Goal: Task Accomplishment & Management: Manage account settings

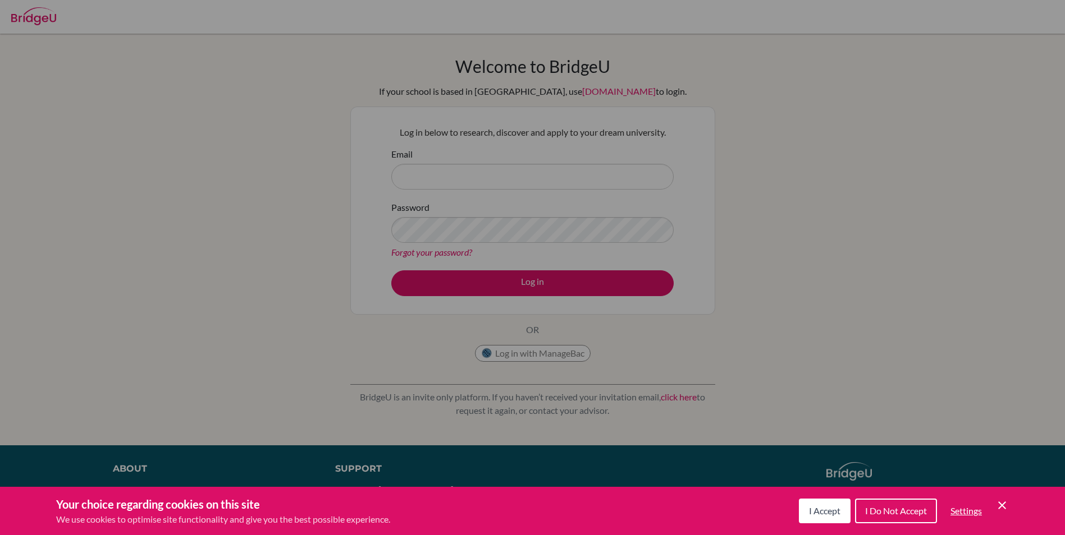
click at [998, 511] on icon "Cookie Control Close Icon" at bounding box center [1001, 505] width 13 height 13
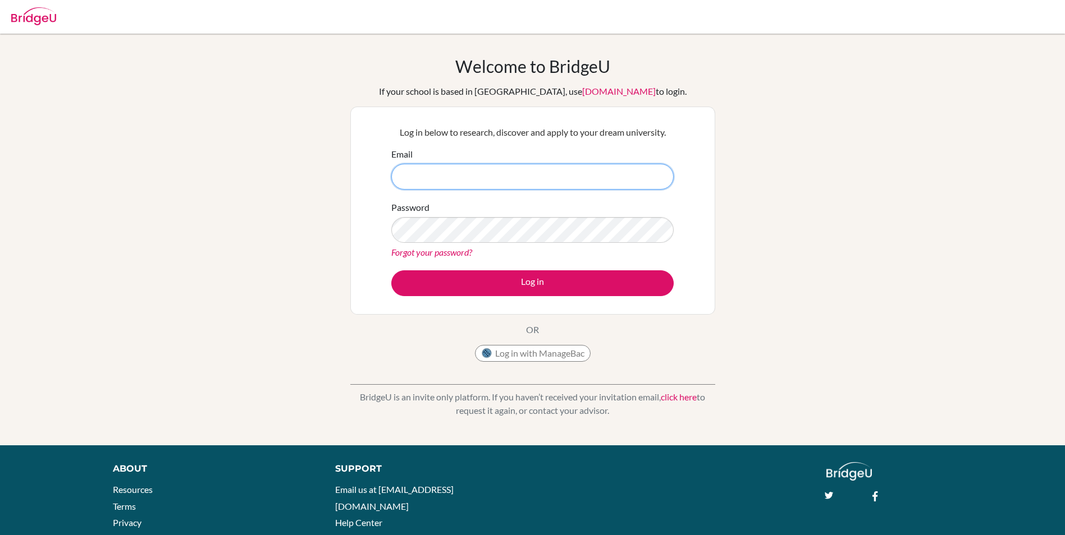
click at [442, 184] on input "Email" at bounding box center [532, 177] width 282 height 26
type input "[EMAIL_ADDRESS][DOMAIN_NAME]"
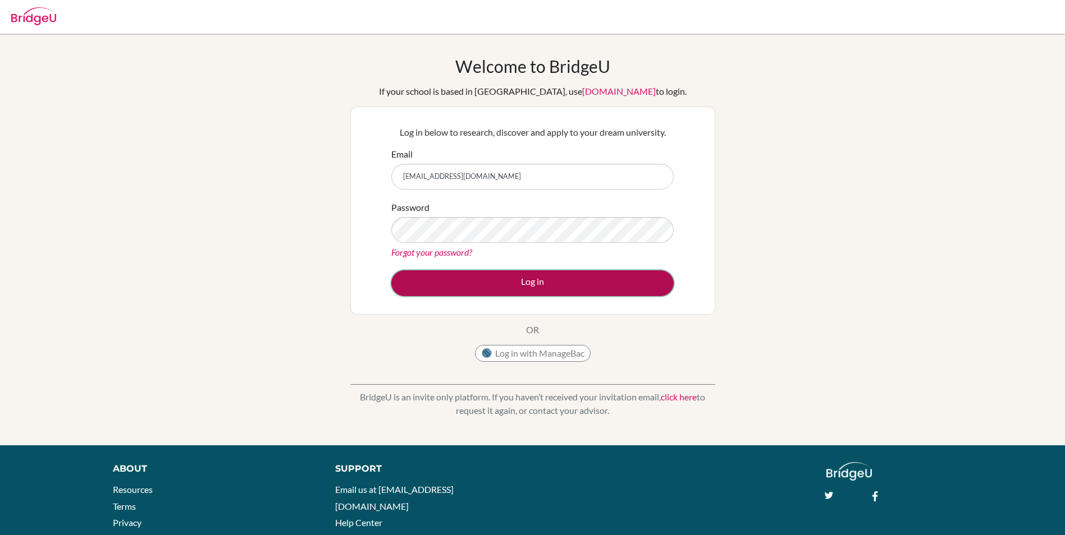
click at [440, 274] on button "Log in" at bounding box center [532, 284] width 282 height 26
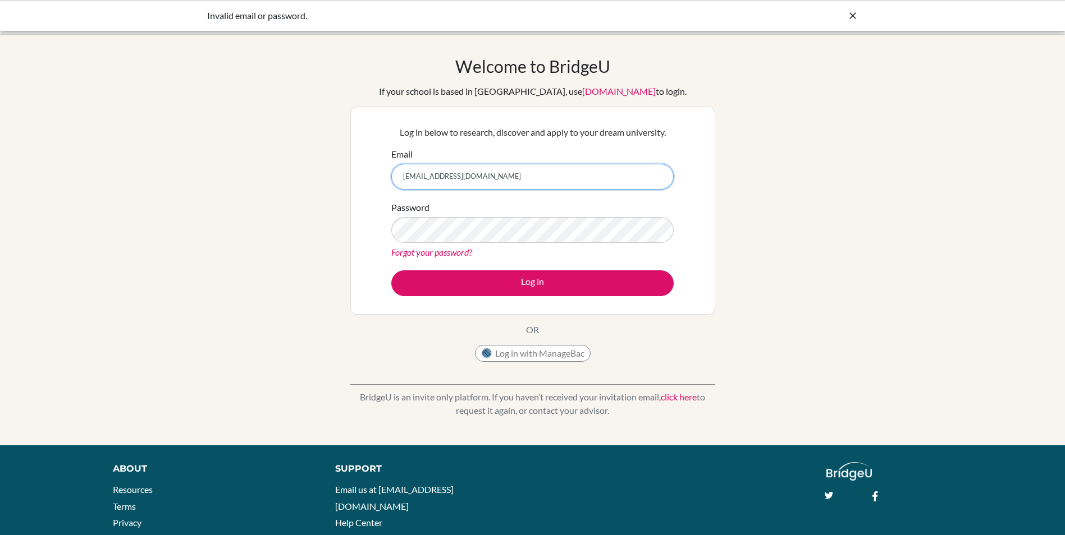
click at [517, 173] on input "[EMAIL_ADDRESS][DOMAIN_NAME]" at bounding box center [532, 177] width 282 height 26
type input "hiya9217@vivekhighschool.onmicroscoft.com"
click at [391, 271] on button "Log in" at bounding box center [532, 284] width 282 height 26
click at [511, 275] on button "Log in" at bounding box center [532, 284] width 282 height 26
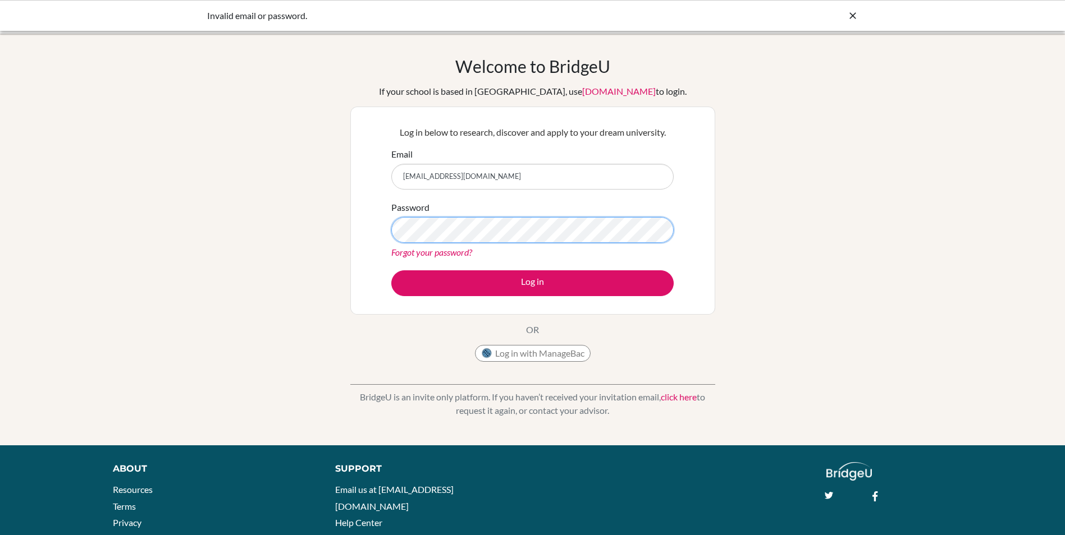
click at [391, 271] on button "Log in" at bounding box center [532, 284] width 282 height 26
click at [597, 172] on input "[EMAIL_ADDRESS][DOMAIN_NAME]" at bounding box center [532, 177] width 282 height 26
click at [311, 233] on div "Welcome to BridgeU If your school is based in China, use app.bridge-u.com.cn to…" at bounding box center [532, 239] width 1065 height 367
click at [391, 271] on button "Log in" at bounding box center [532, 284] width 282 height 26
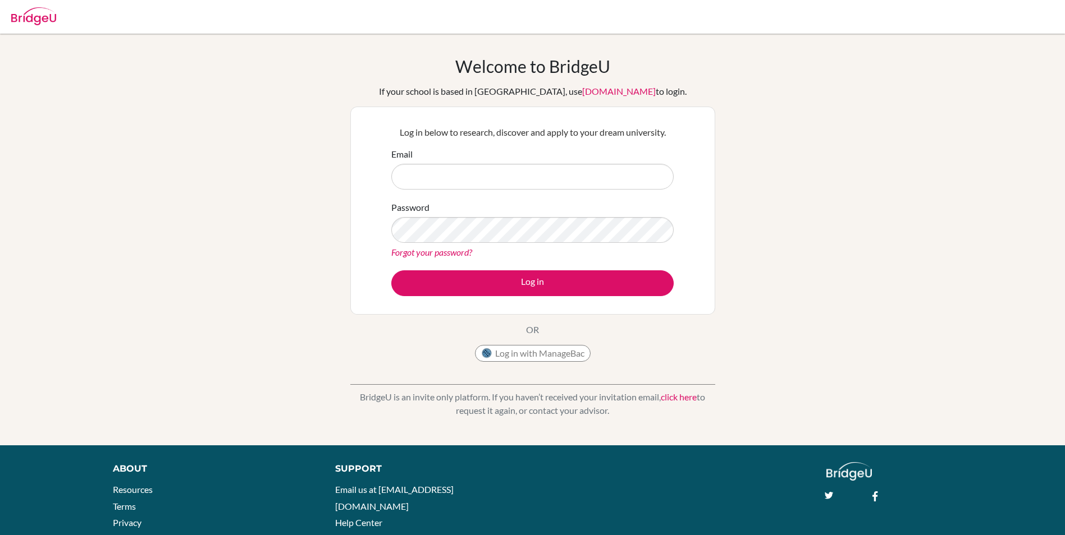
click at [430, 181] on input "Email" at bounding box center [532, 177] width 282 height 26
drag, startPoint x: 561, startPoint y: 180, endPoint x: 360, endPoint y: 194, distance: 201.4
click at [360, 194] on div "Log in below to research, discover and apply to your dream university. Email hi…" at bounding box center [532, 211] width 365 height 208
type input "[EMAIL_ADDRESS][DOMAIN_NAME]"
click at [391, 271] on button "Log in" at bounding box center [532, 284] width 282 height 26
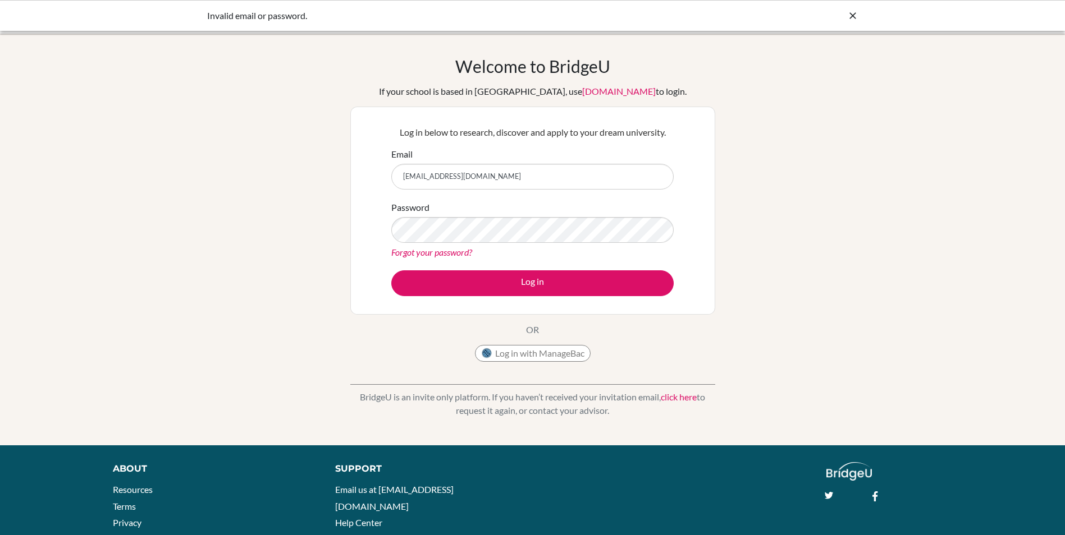
click at [415, 252] on link "Forgot your password?" at bounding box center [431, 252] width 81 height 11
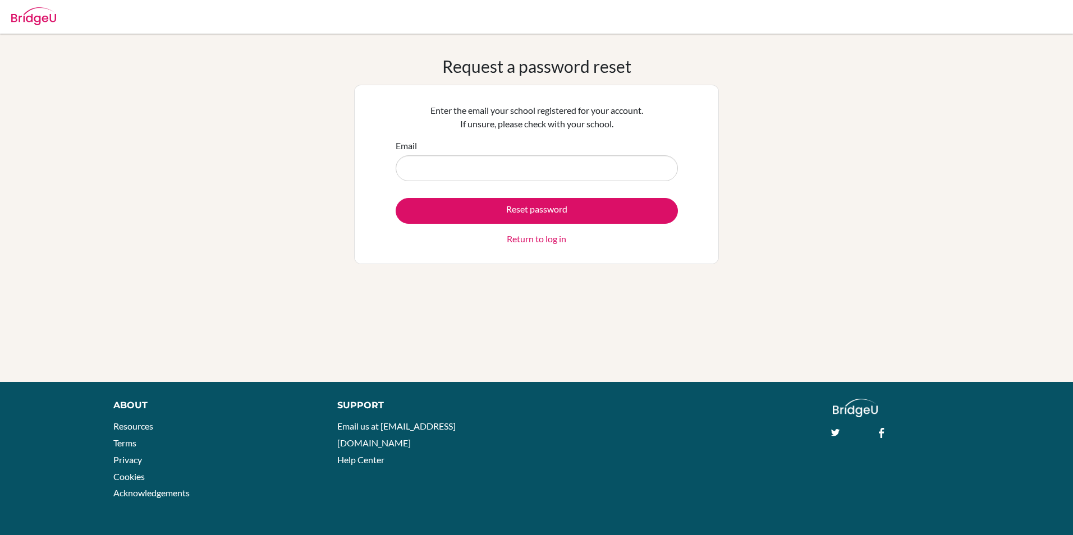
click at [460, 171] on input "Email" at bounding box center [537, 168] width 282 height 26
type input "[EMAIL_ADDRESS][DOMAIN_NAME]"
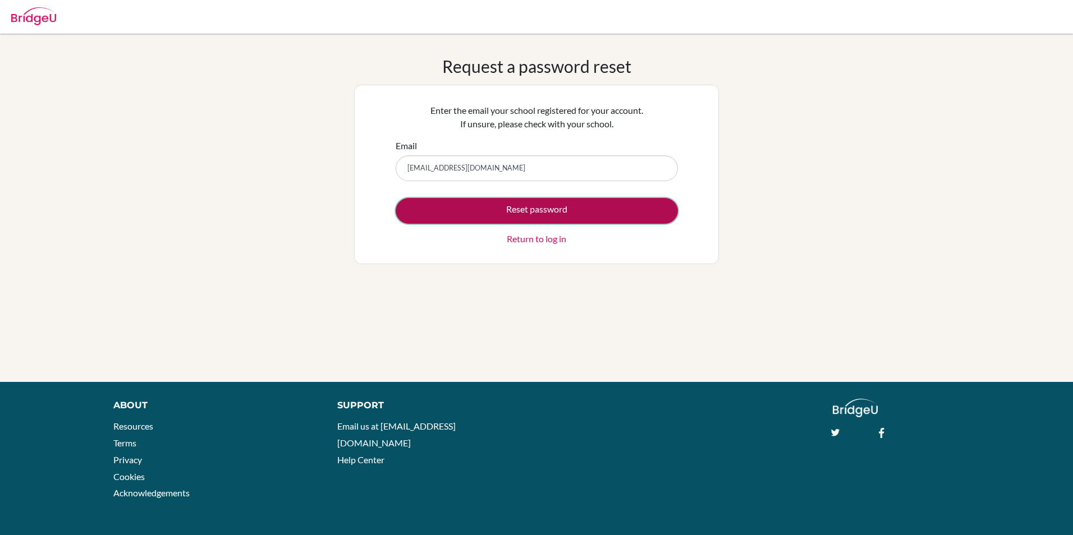
click at [432, 212] on button "Reset password" at bounding box center [537, 211] width 282 height 26
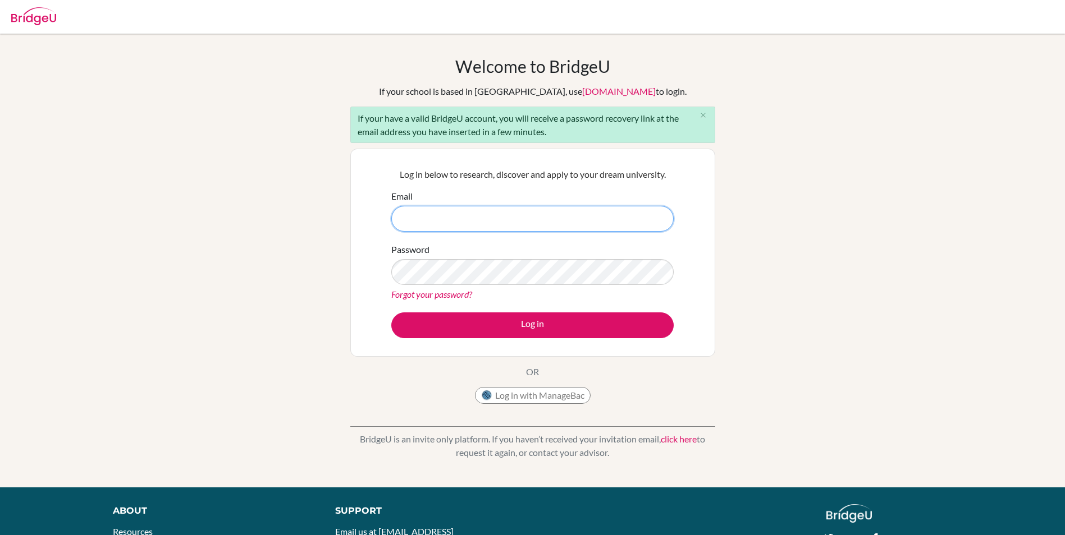
click at [469, 216] on input "Email" at bounding box center [532, 219] width 282 height 26
type input "hiya9217@vivekhighschool.com"
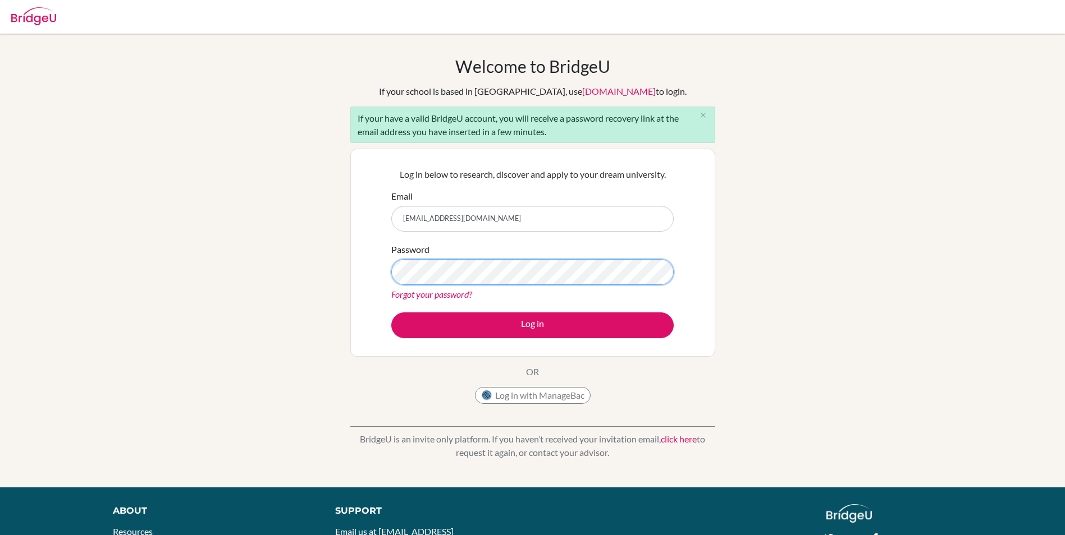
click at [391, 313] on button "Log in" at bounding box center [532, 326] width 282 height 26
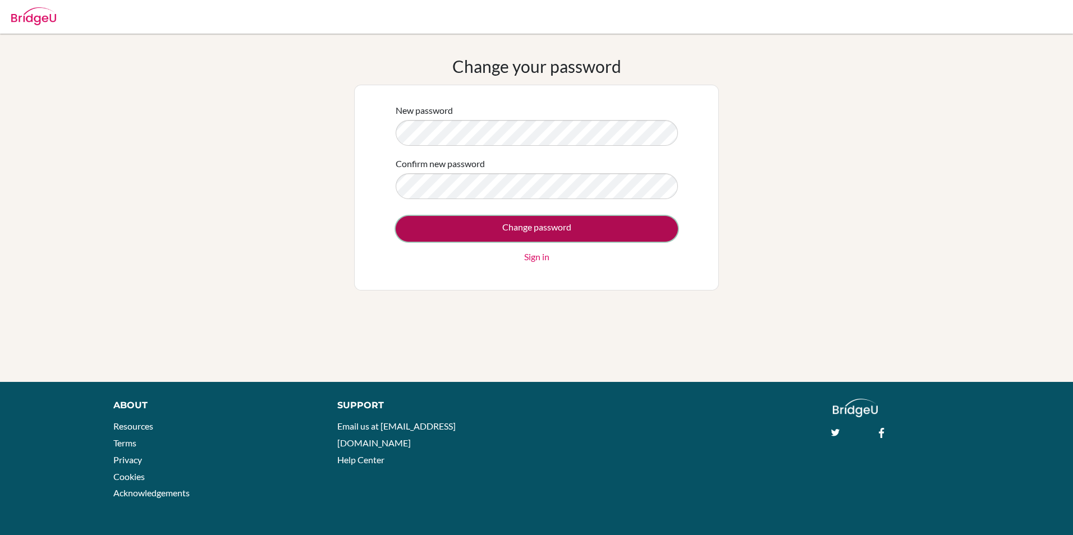
click at [662, 229] on input "Change password" at bounding box center [537, 229] width 282 height 26
